Goal: Use online tool/utility: Utilize a website feature to perform a specific function

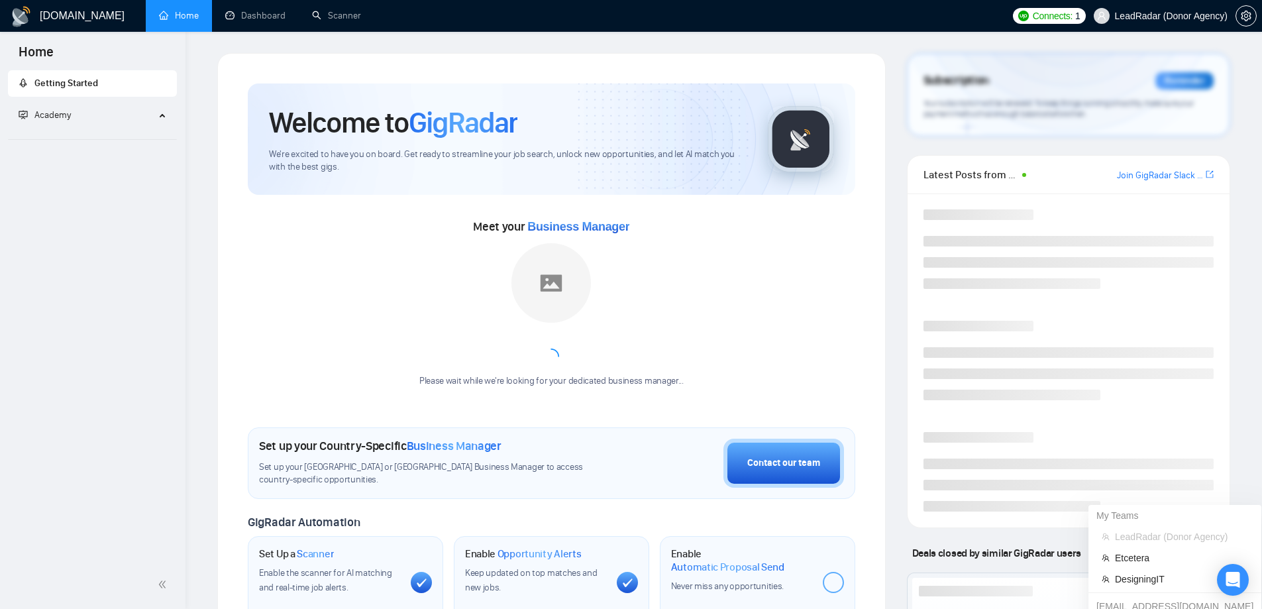
scroll to position [465, 0]
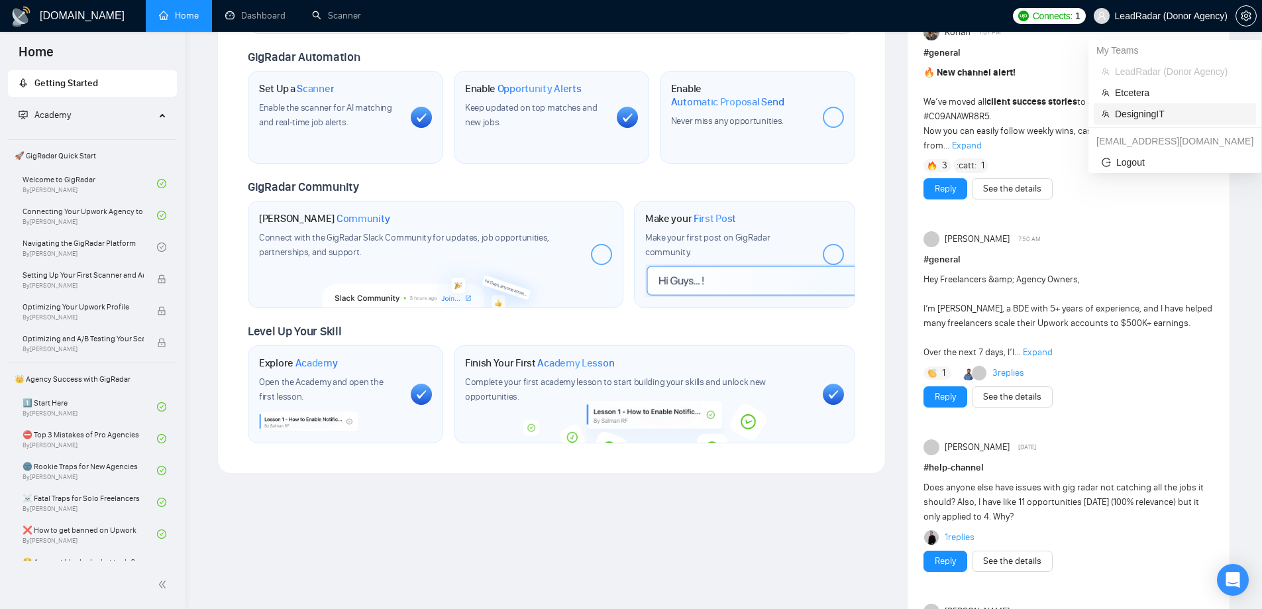
click at [1135, 114] on span "DesigningIT" at bounding box center [1181, 114] width 133 height 15
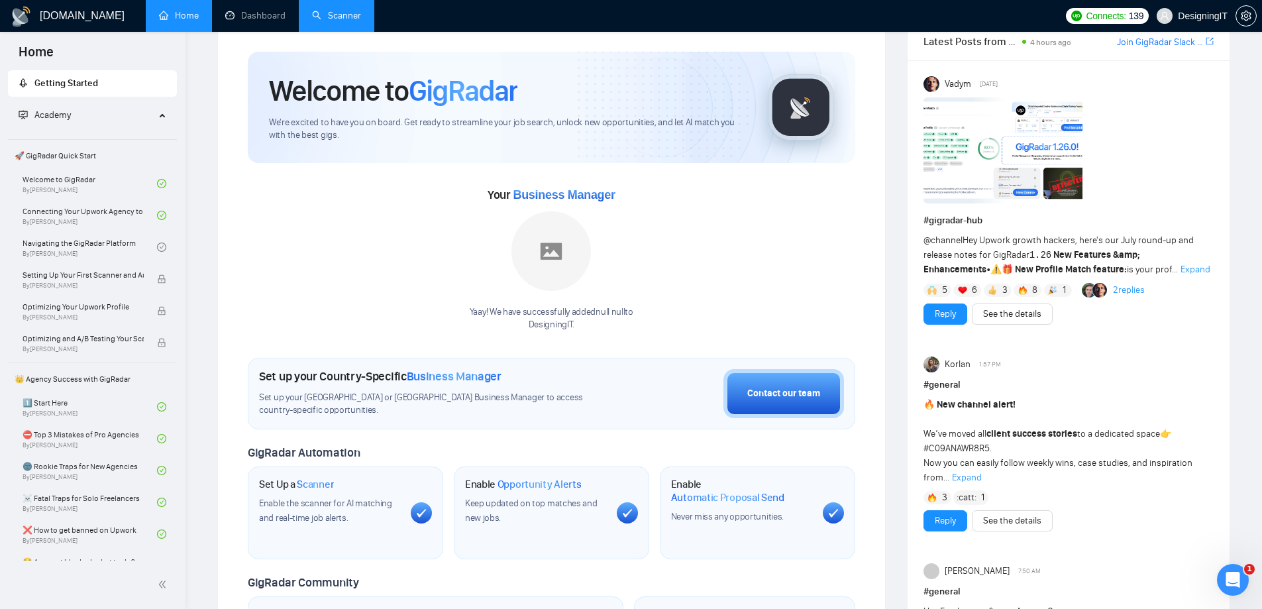
click at [337, 13] on link "Scanner" at bounding box center [336, 15] width 49 height 11
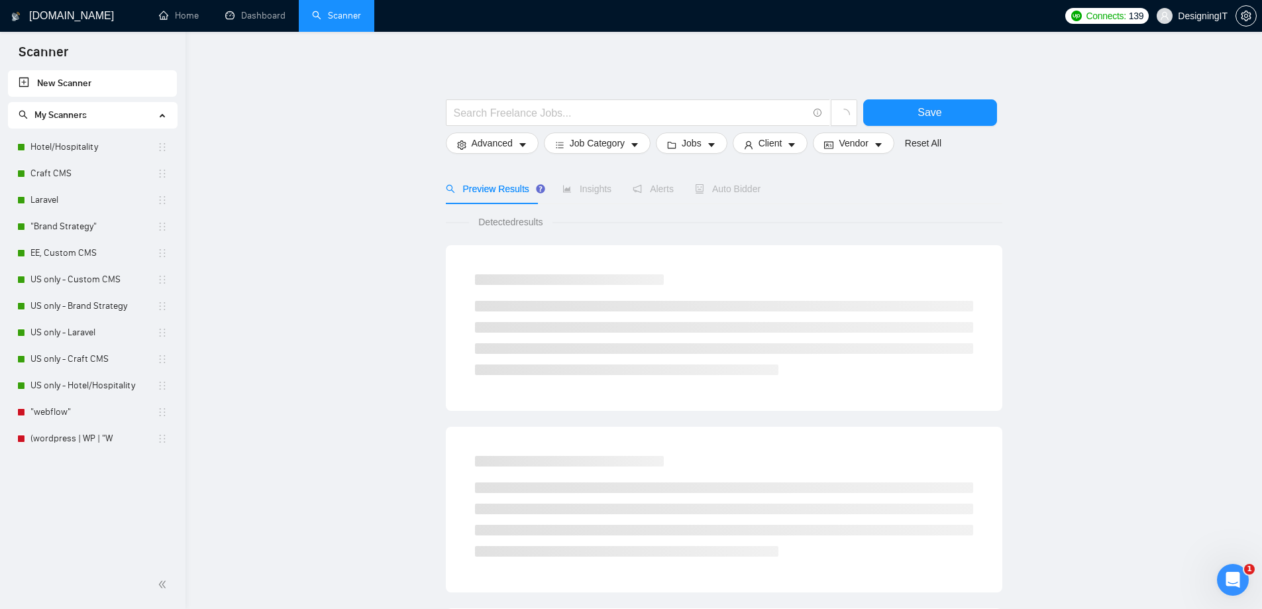
drag, startPoint x: 72, startPoint y: 177, endPoint x: 280, endPoint y: 215, distance: 211.6
click at [72, 177] on link "Craft CMS" at bounding box center [93, 173] width 127 height 27
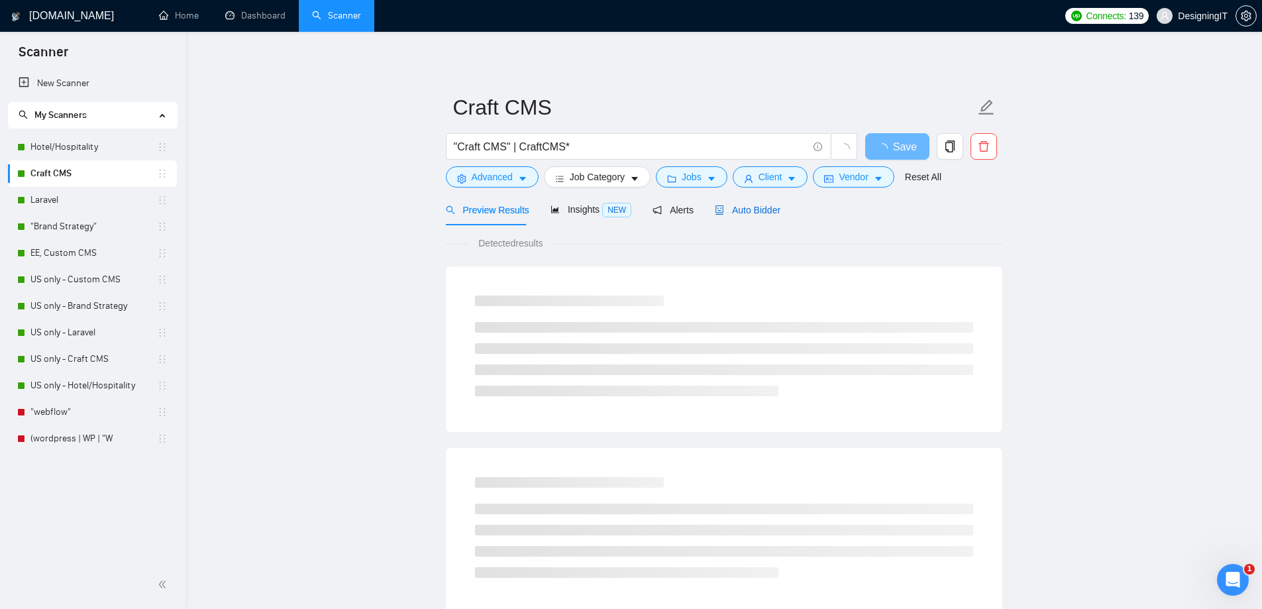
click at [753, 213] on span "Auto Bidder" at bounding box center [748, 210] width 66 height 11
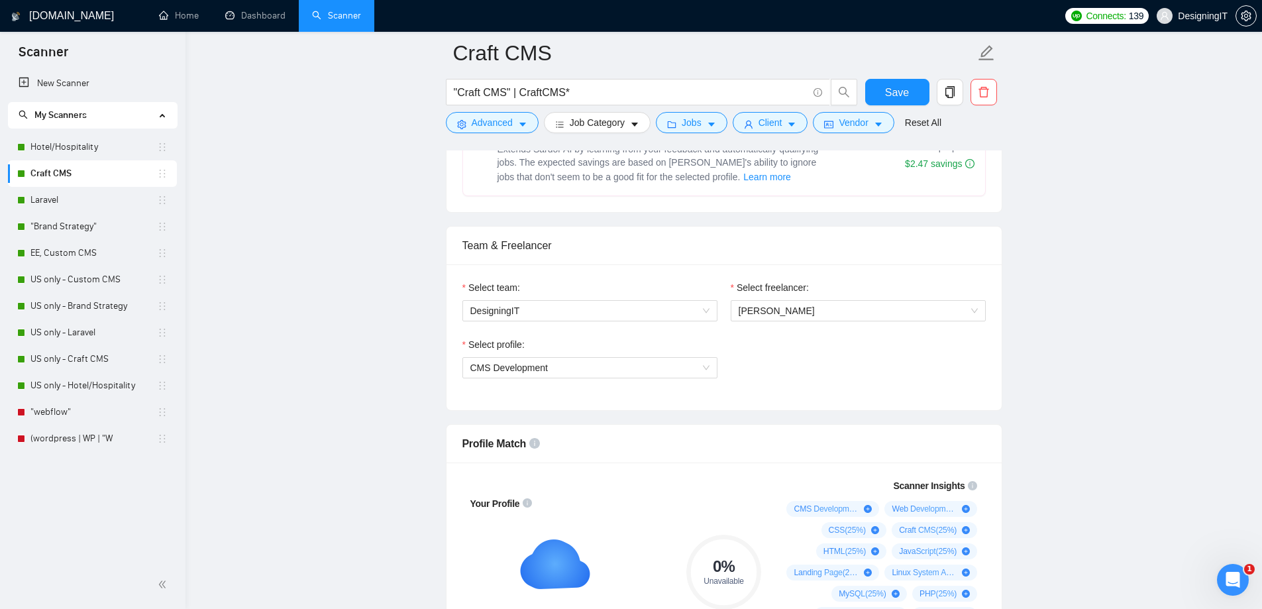
scroll to position [663, 0]
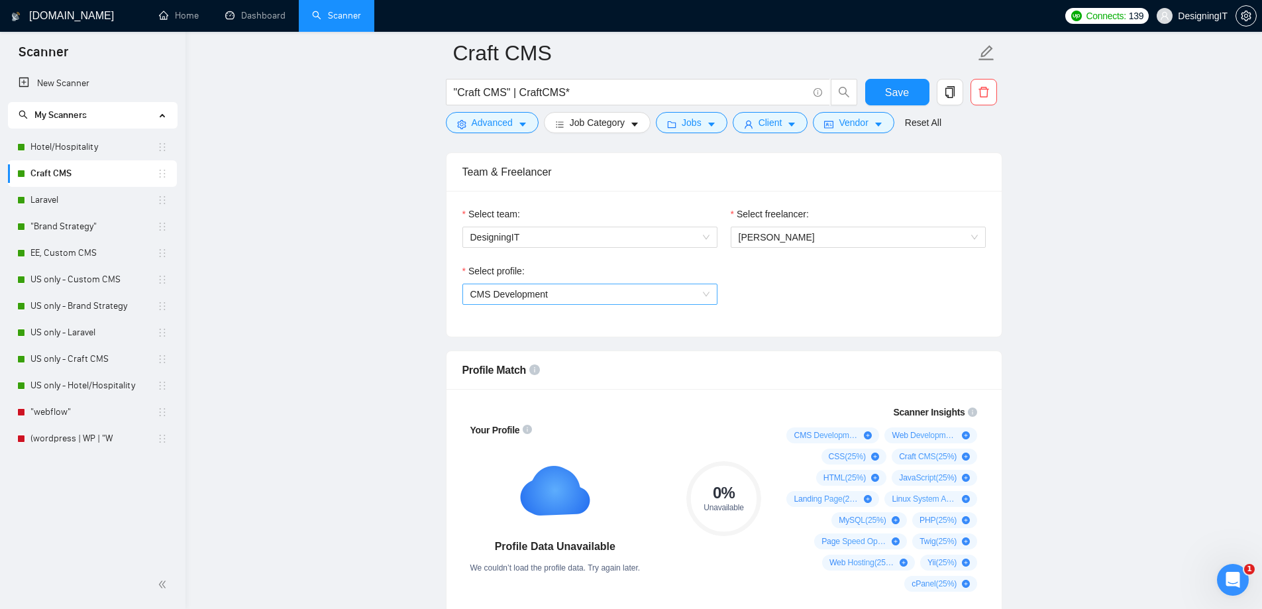
click at [674, 302] on span "CMS Development" at bounding box center [589, 294] width 239 height 20
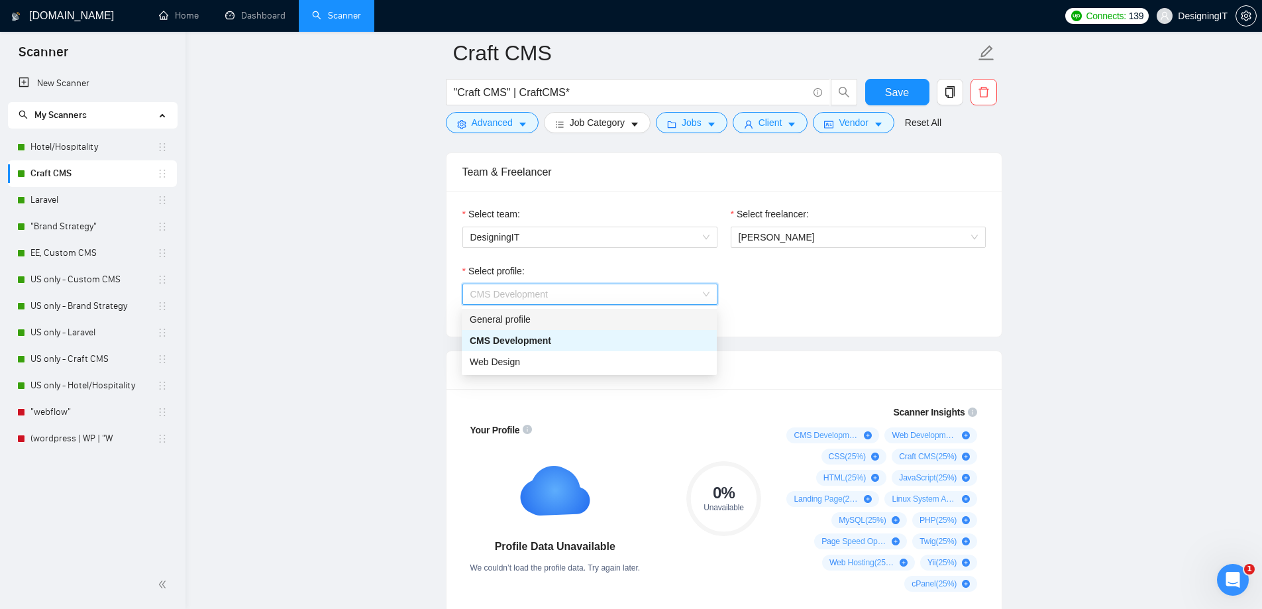
click at [535, 318] on div "General profile" at bounding box center [589, 319] width 239 height 15
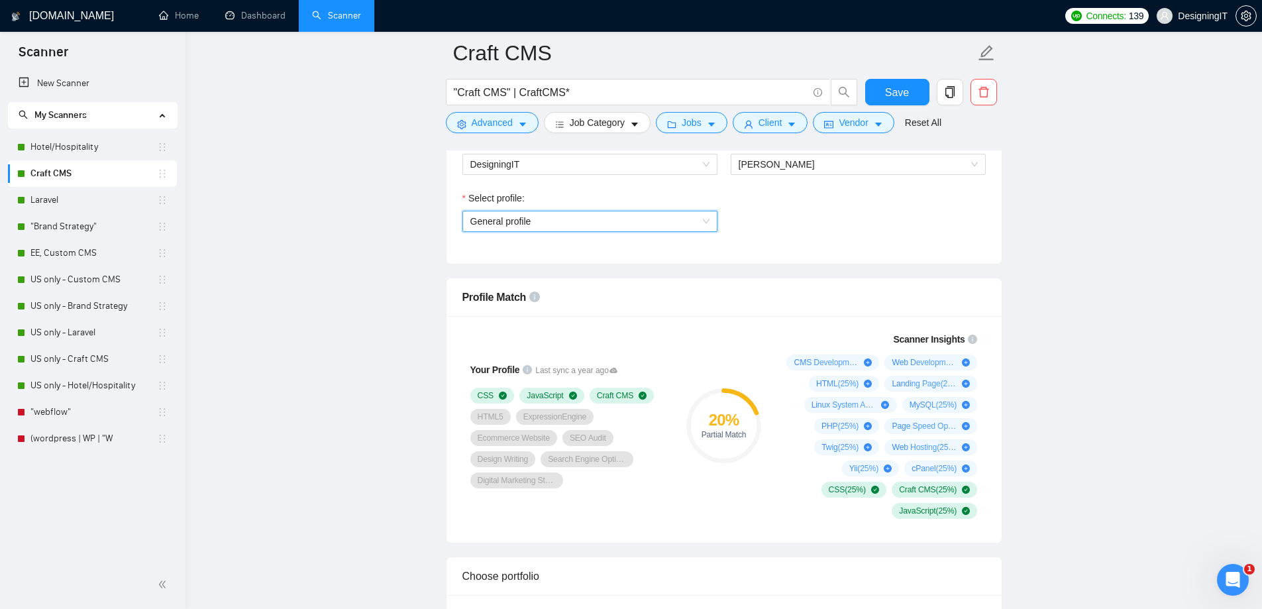
scroll to position [729, 0]
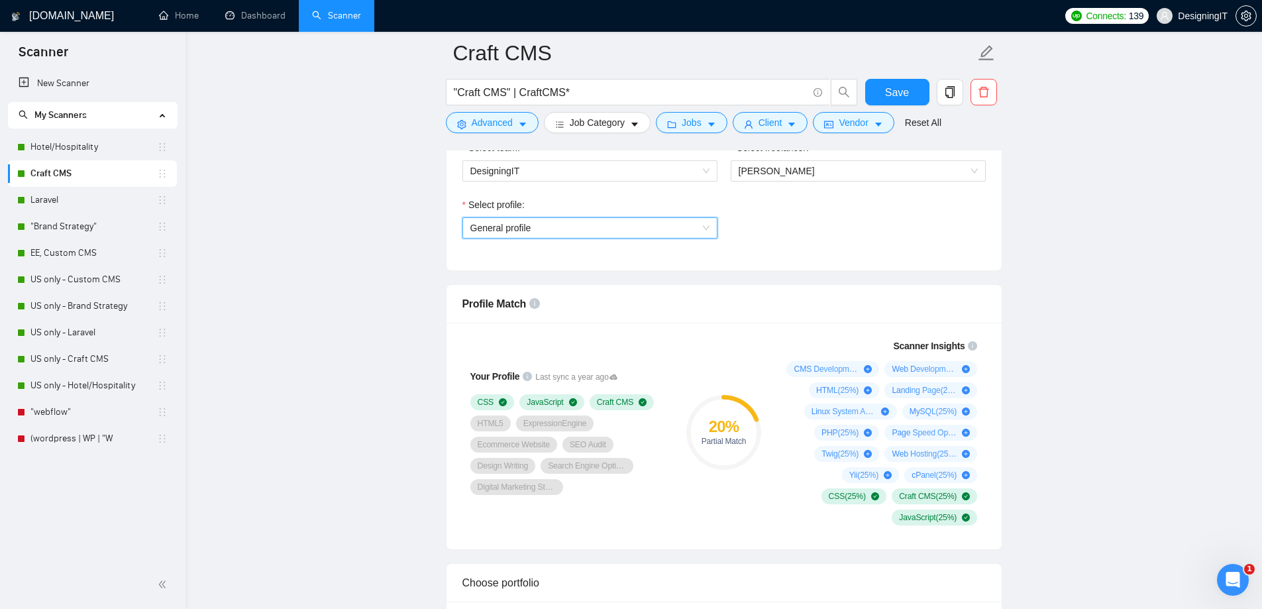
click at [567, 228] on span "General profile" at bounding box center [589, 228] width 239 height 20
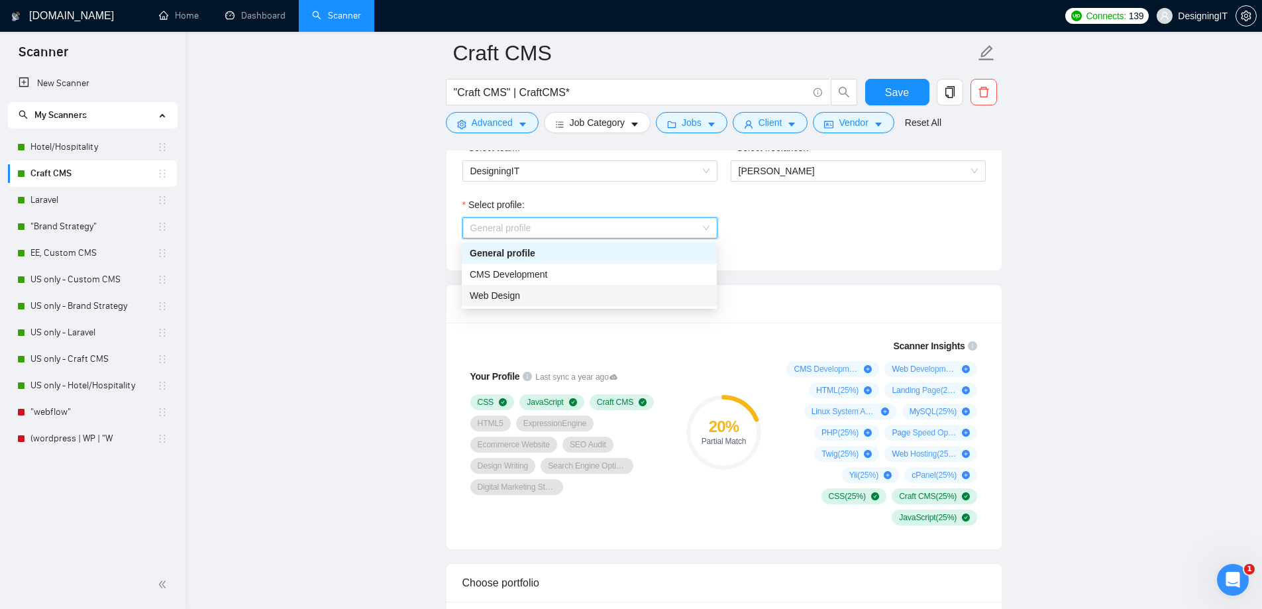
click at [549, 297] on div "Web Design" at bounding box center [589, 295] width 239 height 15
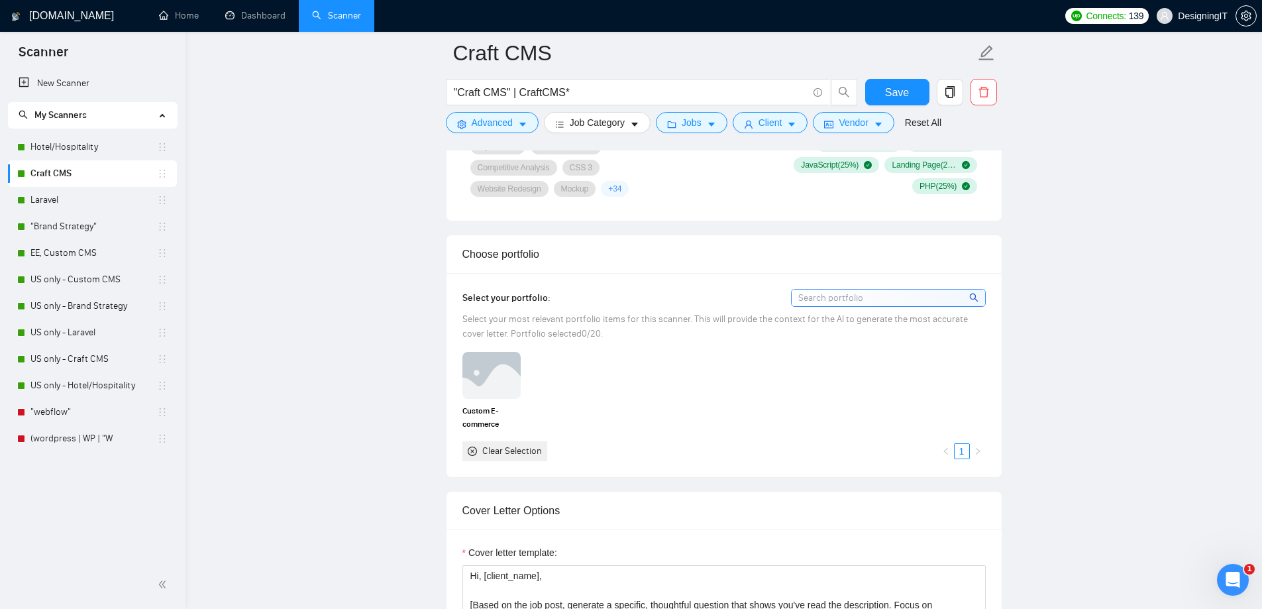
scroll to position [1325, 0]
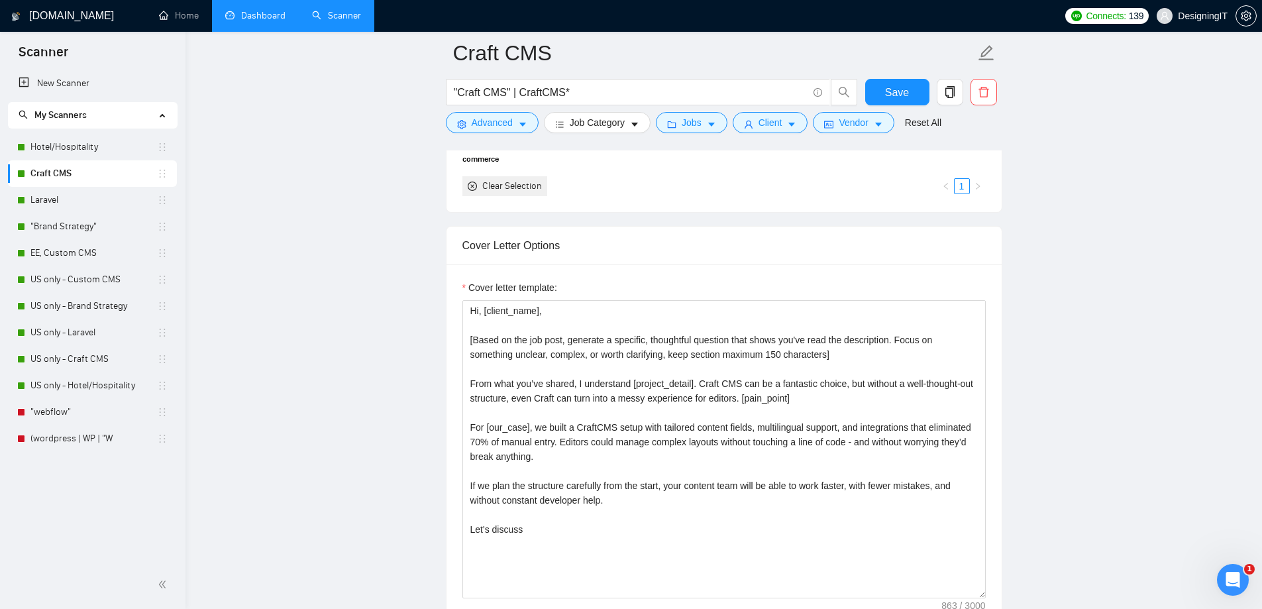
click at [225, 18] on link "Dashboard" at bounding box center [255, 15] width 60 height 11
